Goal: Information Seeking & Learning: Learn about a topic

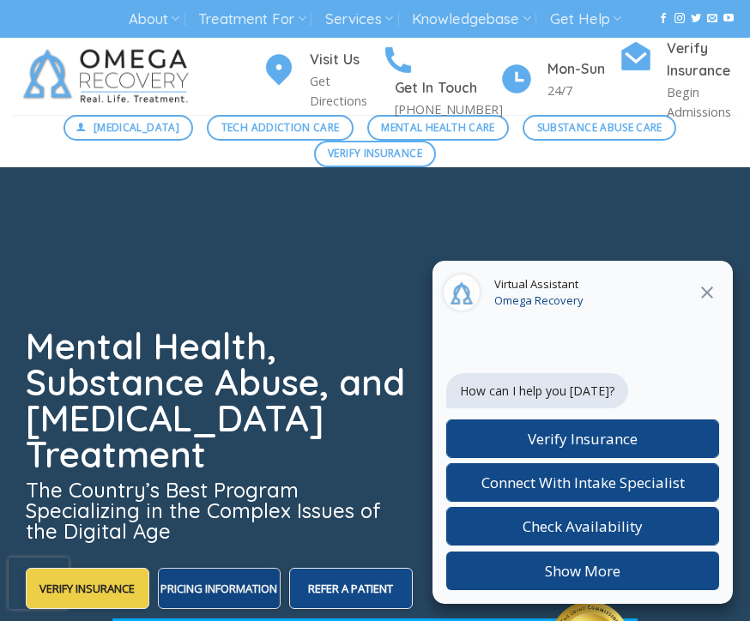
click at [245, 595] on span "Pricing Information" at bounding box center [218, 588] width 117 height 15
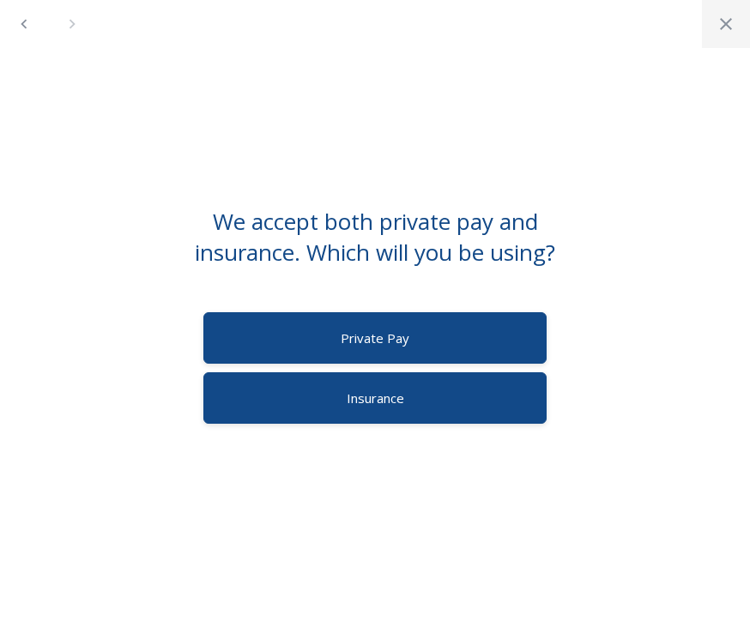
click at [727, 21] on icon "Close" at bounding box center [725, 24] width 21 height 21
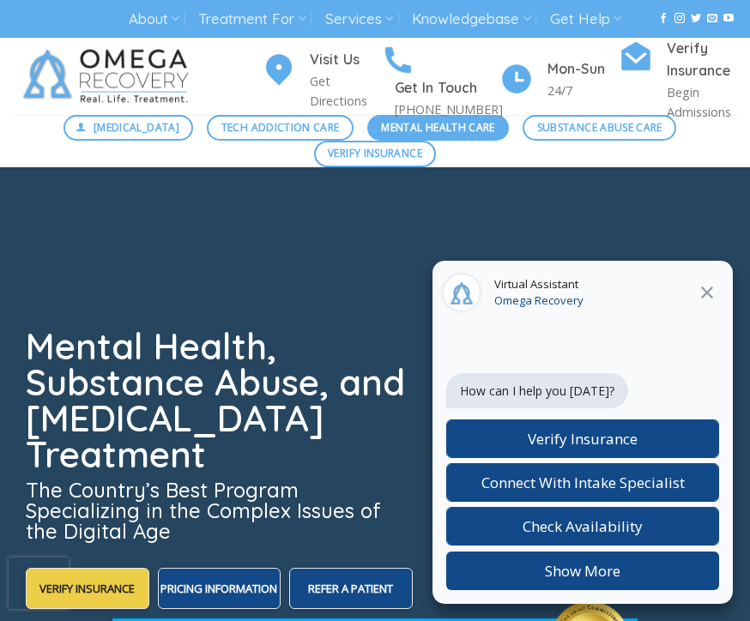
click at [395, 131] on span "Mental Health Care" at bounding box center [437, 127] width 113 height 16
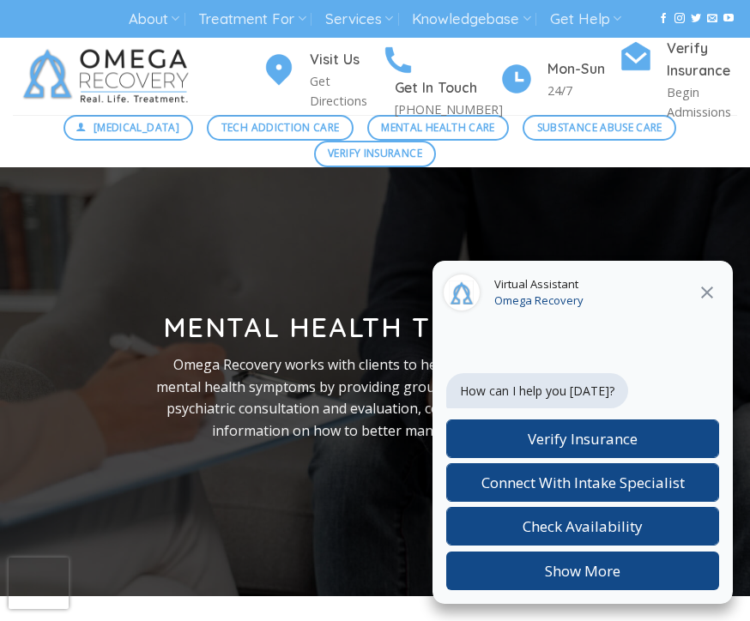
click at [721, 289] on button "Close" at bounding box center [706, 292] width 31 height 22
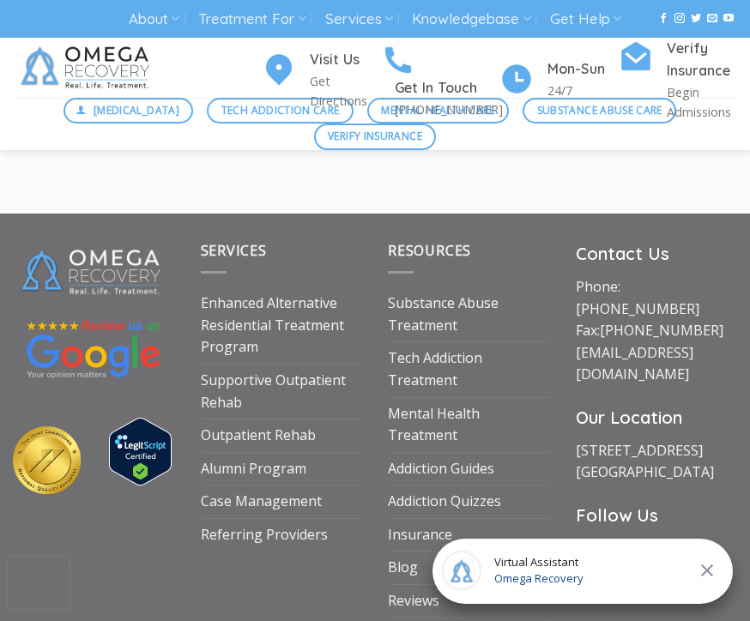
scroll to position [2512, 1]
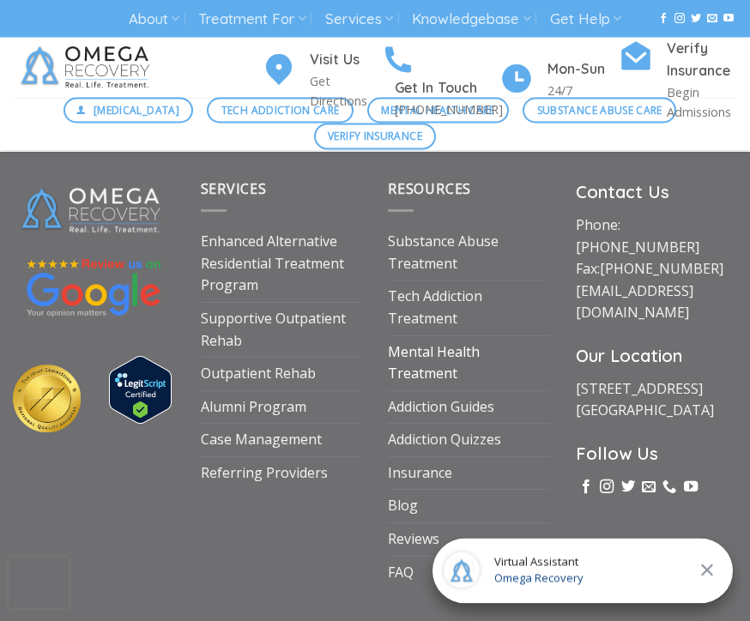
click at [426, 349] on link "Mental Health Treatment" at bounding box center [469, 364] width 162 height 54
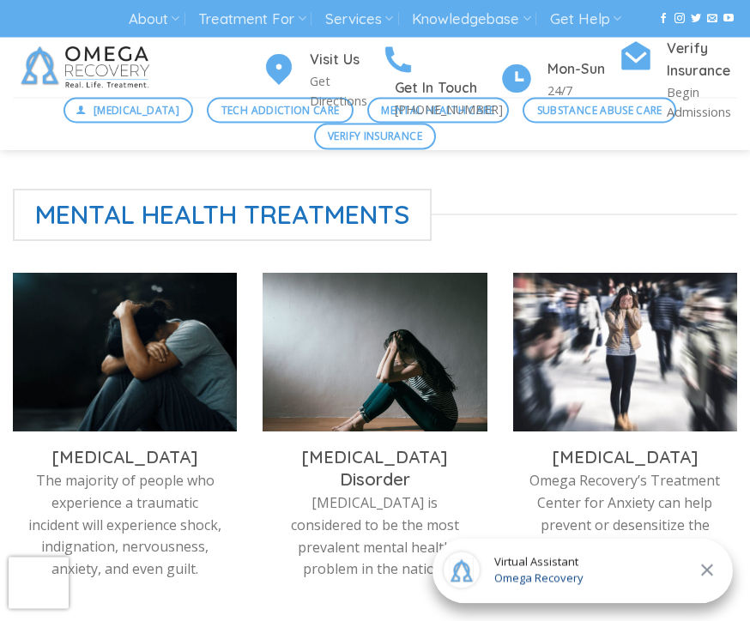
scroll to position [458, 0]
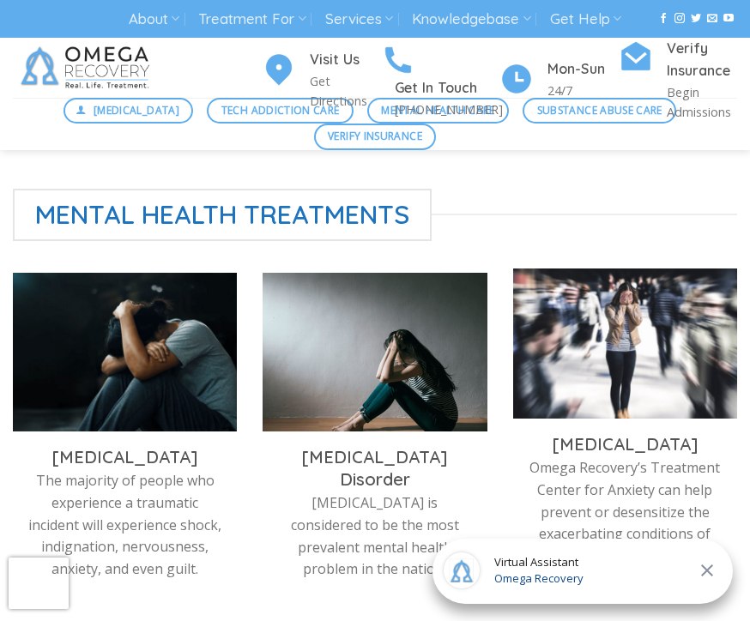
click at [607, 485] on p "Omega Recovery’s Treatment Center for Anxiety can help prevent or desensitize t…" at bounding box center [625, 512] width 198 height 110
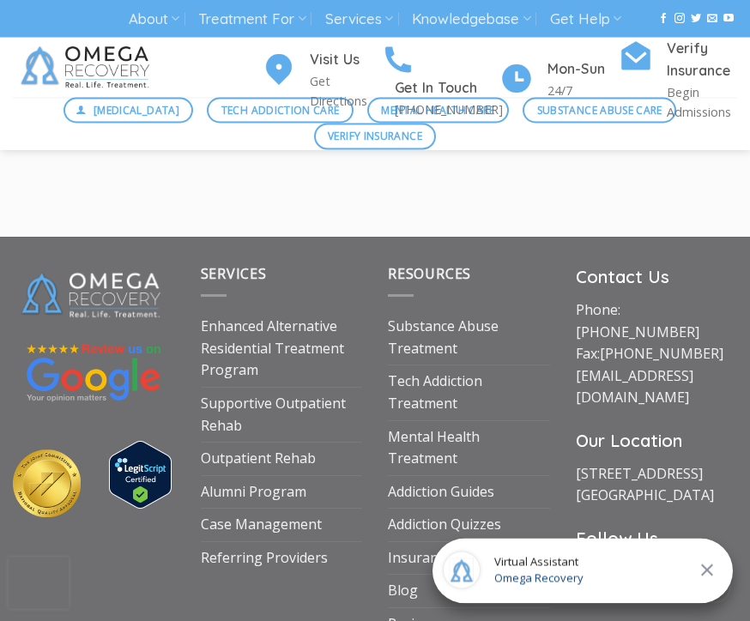
scroll to position [2512, 0]
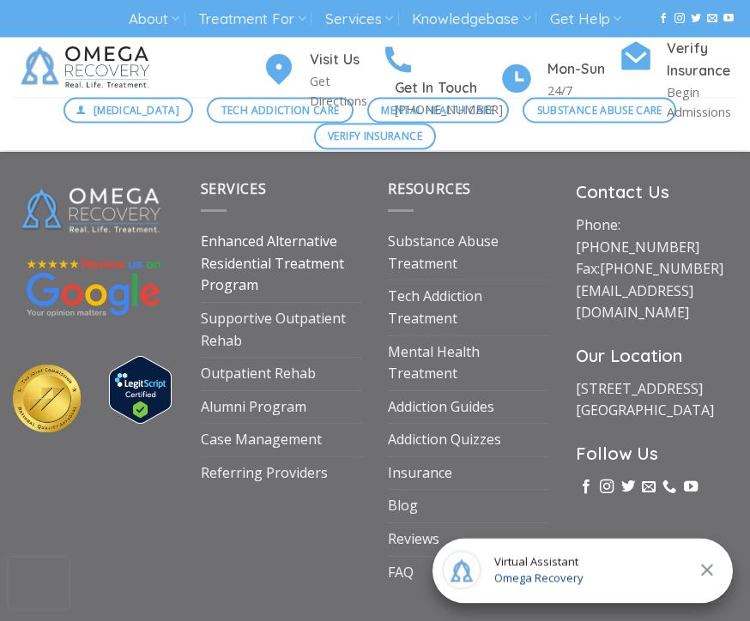
click at [232, 275] on link "Enhanced Alternative Residential Treatment Program" at bounding box center [282, 264] width 162 height 76
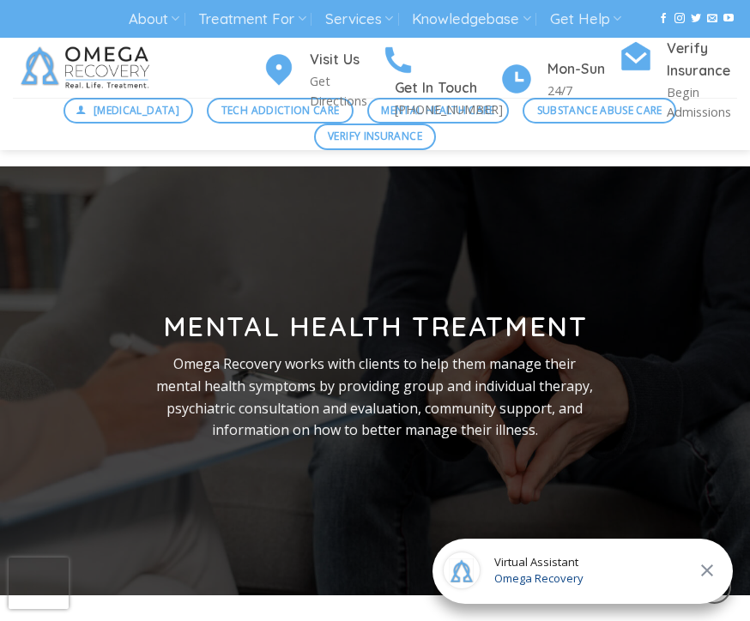
scroll to position [2569, 0]
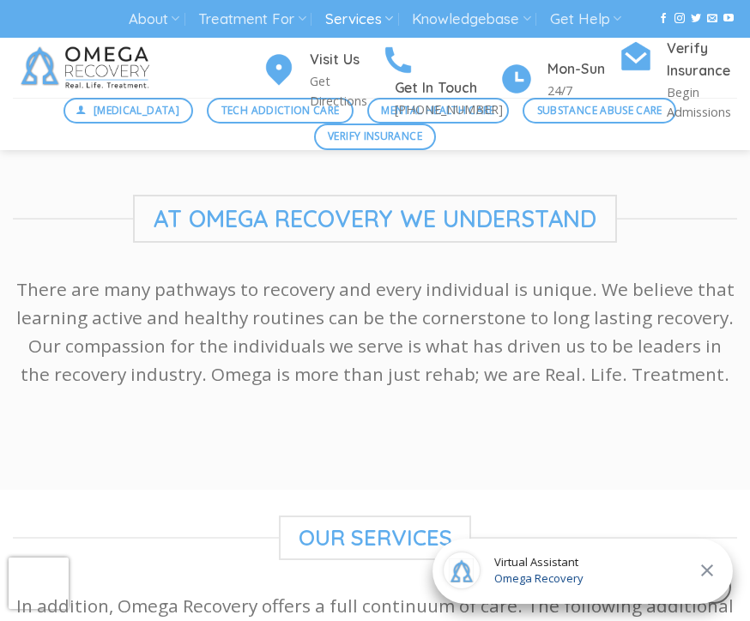
scroll to position [3601, 0]
